Goal: Check status

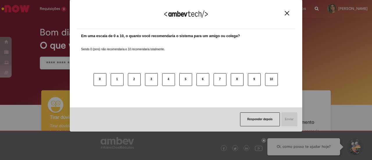
click at [290, 17] on div "Agradecemos seu feedback!" at bounding box center [186, 17] width 219 height 23
click at [288, 15] on img "Close" at bounding box center [287, 13] width 4 height 4
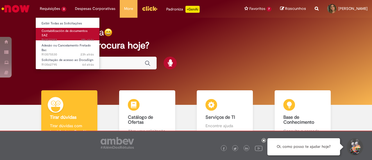
click at [54, 38] on span "18h atrás 18 horas atrás R13577253" at bounding box center [68, 40] width 52 height 5
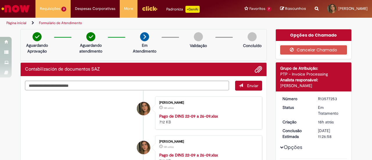
click at [244, 120] on div "Pago de DINS 22-09 a 26-09.xlsx 712 KB" at bounding box center [207, 119] width 97 height 12
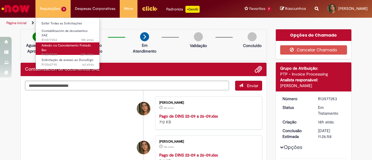
click at [65, 47] on link "Adesão ou Cancelamento Fretado Bsc 23h atrás 23 horas atrás R13575530" at bounding box center [68, 48] width 64 height 13
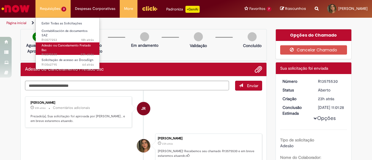
click at [65, 43] on span "Adesão ou Cancelamento Fretado Bsc" at bounding box center [66, 47] width 49 height 9
click at [67, 43] on span "Adesão ou Cancelamento Fretado Bsc" at bounding box center [66, 47] width 49 height 9
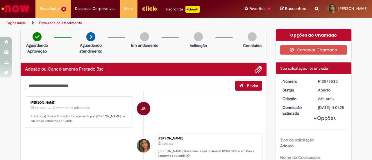
click at [190, 111] on li "JR [PERSON_NAME] 20h atrás 20 horas atrás Comentários adicionais Prezado(a), Su…" at bounding box center [143, 113] width 237 height 32
